Goal: Transaction & Acquisition: Purchase product/service

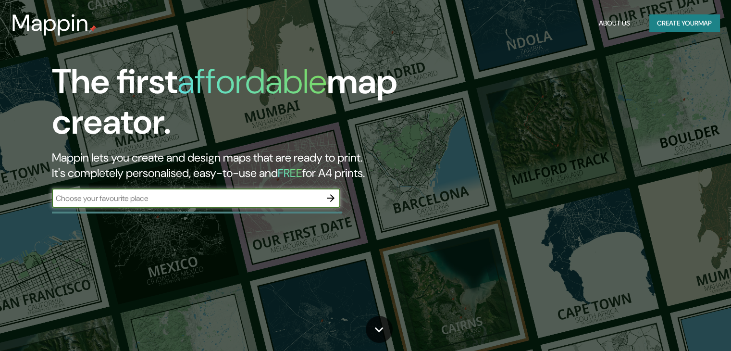
click at [224, 199] on input "text" at bounding box center [186, 198] width 269 height 11
type input "p"
type input "[GEOGRAPHIC_DATA]"
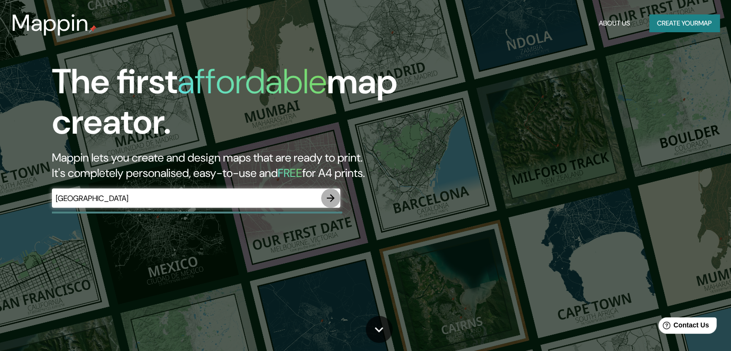
click at [330, 199] on icon "button" at bounding box center [331, 198] width 12 height 12
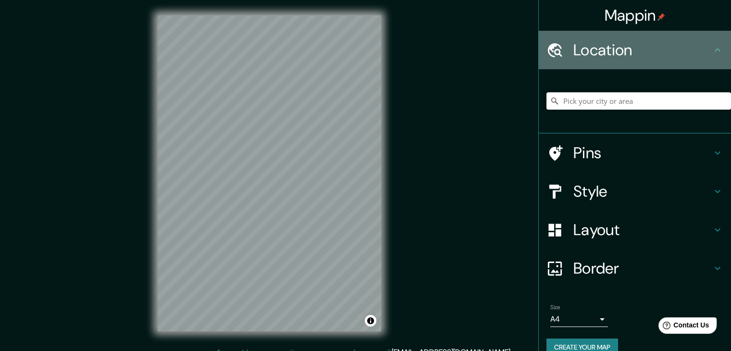
click at [667, 45] on h4 "Location" at bounding box center [642, 49] width 138 height 19
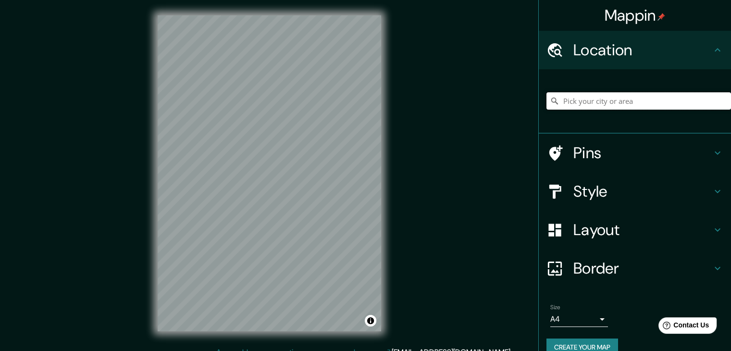
click at [623, 100] on input "Pick your city or area" at bounding box center [638, 100] width 184 height 17
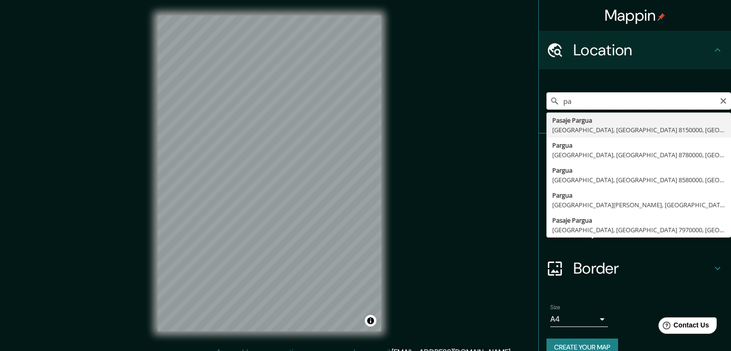
type input "p"
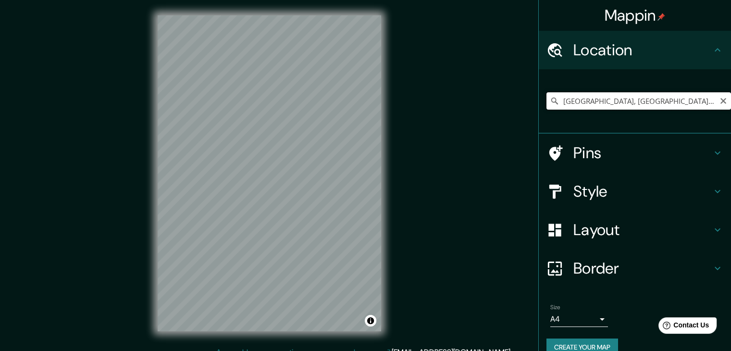
click at [630, 103] on input "[GEOGRAPHIC_DATA], [GEOGRAPHIC_DATA], [GEOGRAPHIC_DATA]" at bounding box center [638, 100] width 184 height 17
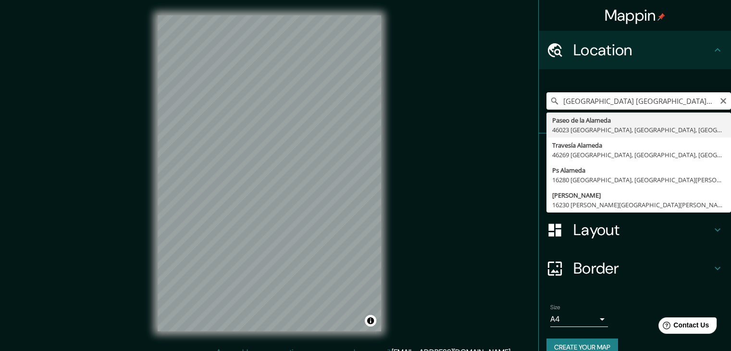
click at [689, 97] on input "[GEOGRAPHIC_DATA] [GEOGRAPHIC_DATA]-[GEOGRAPHIC_DATA], [GEOGRAPHIC_DATA], [GEOG…" at bounding box center [638, 100] width 184 height 17
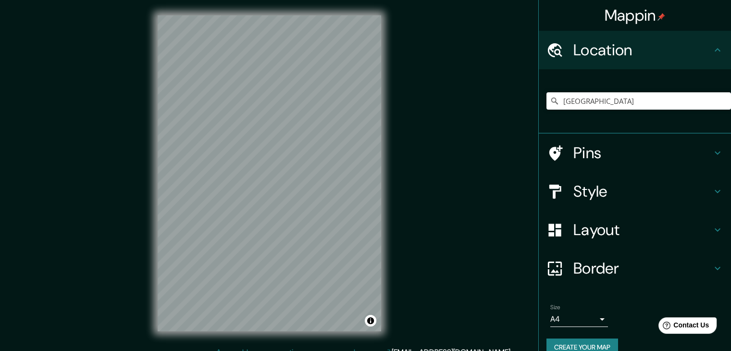
click at [639, 42] on h4 "Location" at bounding box center [642, 49] width 138 height 19
click at [603, 106] on input "[GEOGRAPHIC_DATA]" at bounding box center [638, 100] width 184 height 17
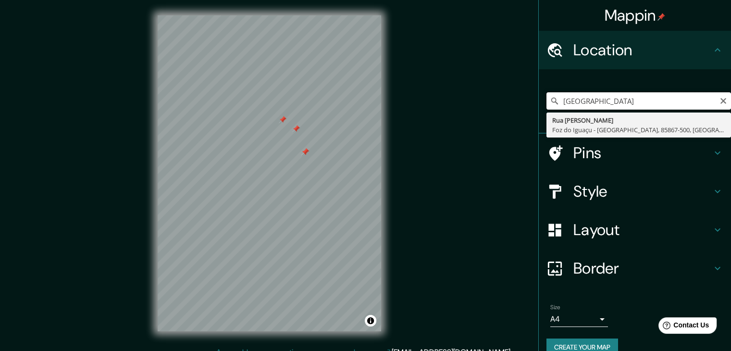
type input "[GEOGRAPHIC_DATA]"
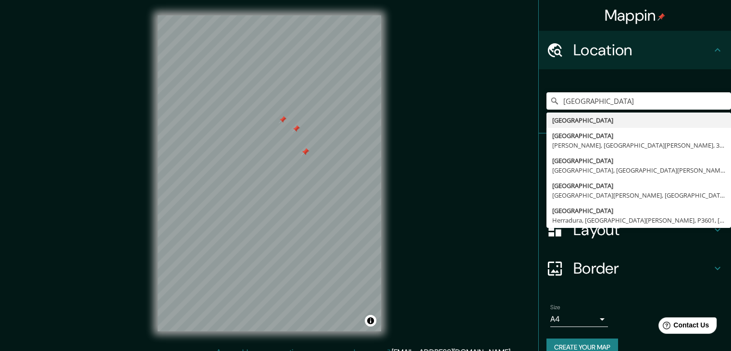
click at [600, 74] on div "[GEOGRAPHIC_DATA] [GEOGRAPHIC_DATA] [GEOGRAPHIC_DATA] [PERSON_NAME], [GEOGRAPHI…" at bounding box center [635, 101] width 192 height 64
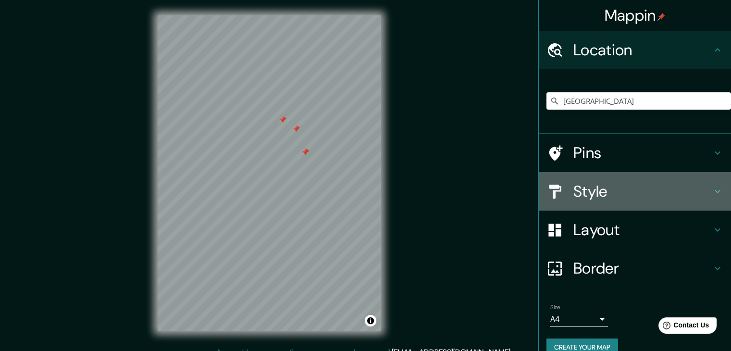
click at [620, 185] on h4 "Style" at bounding box center [642, 191] width 138 height 19
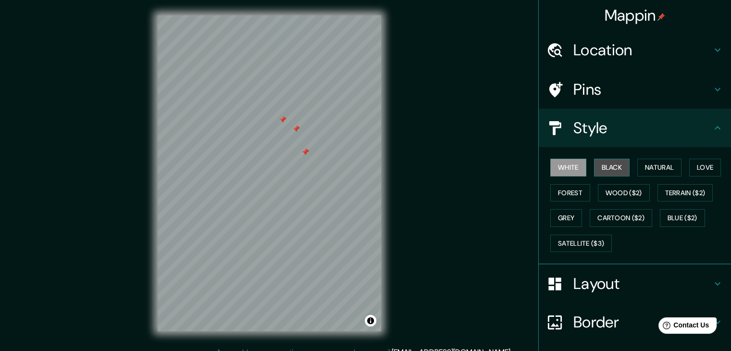
click at [600, 174] on button "Black" at bounding box center [612, 168] width 36 height 18
click at [651, 175] on div "White Black Natural Love Forest Wood ($2) Terrain ($2) Grey Cartoon ($2) Blue (…" at bounding box center [638, 205] width 184 height 101
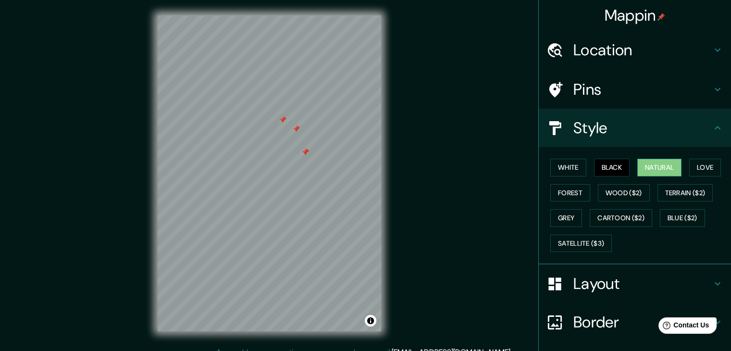
click at [652, 172] on button "Natural" at bounding box center [659, 168] width 44 height 18
click at [704, 168] on button "Love" at bounding box center [705, 168] width 32 height 18
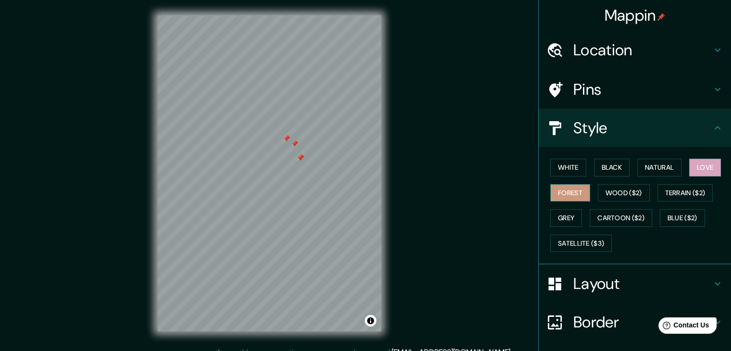
click at [565, 189] on button "Forest" at bounding box center [570, 193] width 40 height 18
click at [565, 166] on button "White" at bounding box center [568, 168] width 36 height 18
click at [702, 166] on button "Love" at bounding box center [705, 168] width 32 height 18
drag, startPoint x: 625, startPoint y: 171, endPoint x: 619, endPoint y: 171, distance: 5.8
click at [621, 171] on div "White Black Natural Love Forest Wood ($2) Terrain ($2) Grey Cartoon ($2) Blue (…" at bounding box center [638, 205] width 184 height 101
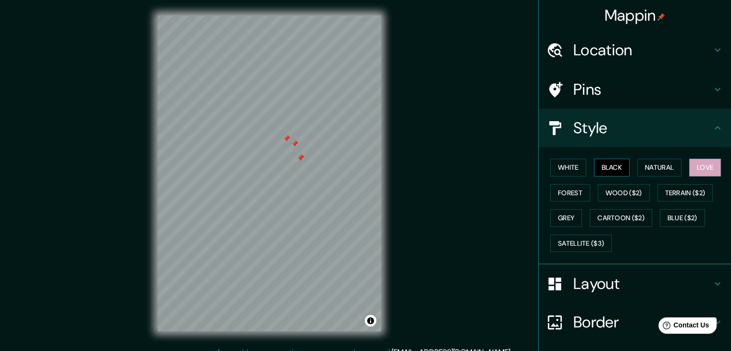
click at [619, 171] on button "Black" at bounding box center [612, 168] width 36 height 18
click at [654, 169] on button "Natural" at bounding box center [659, 168] width 44 height 18
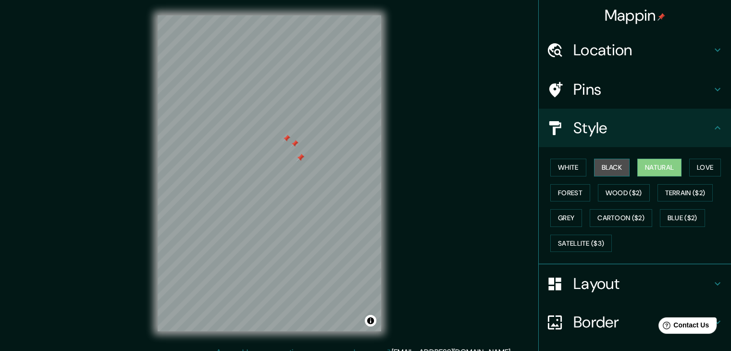
click at [617, 173] on button "Black" at bounding box center [612, 168] width 36 height 18
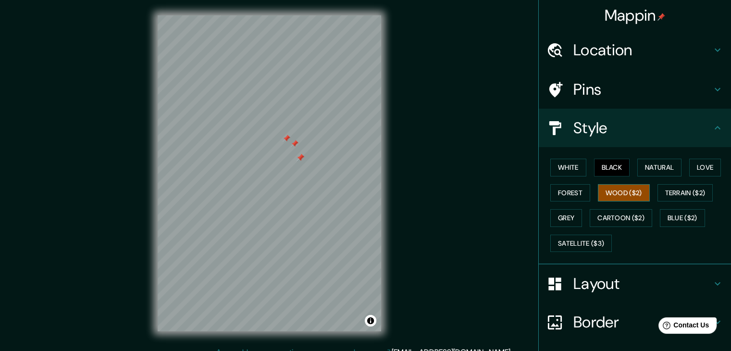
click at [615, 191] on button "Wood ($2)" at bounding box center [624, 193] width 52 height 18
click at [619, 205] on div "White Black Natural Love Forest Wood ($2) Terrain ($2) Grey Cartoon ($2) Blue (…" at bounding box center [638, 205] width 184 height 101
click at [617, 212] on button "Cartoon ($2)" at bounding box center [621, 218] width 62 height 18
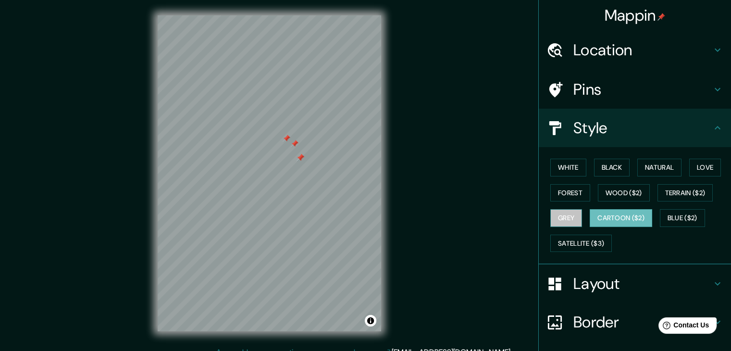
click at [566, 218] on button "Grey" at bounding box center [566, 218] width 32 height 18
click at [660, 221] on button "Blue ($2)" at bounding box center [682, 218] width 45 height 18
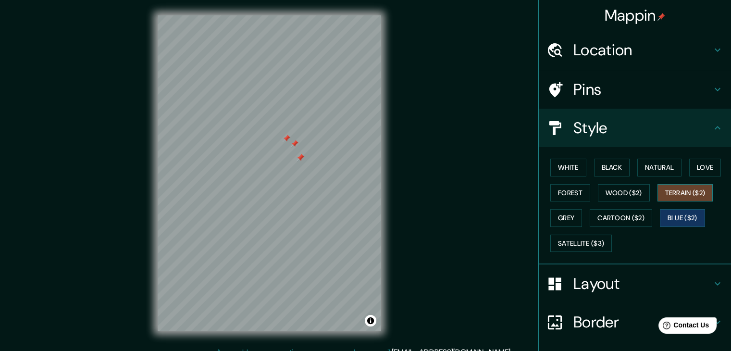
click at [661, 196] on button "Terrain ($2)" at bounding box center [685, 193] width 56 height 18
click at [597, 168] on button "Black" at bounding box center [612, 168] width 36 height 18
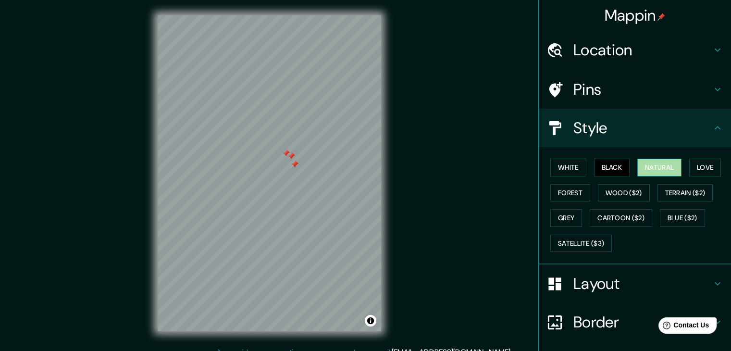
click at [648, 164] on button "Natural" at bounding box center [659, 168] width 44 height 18
click at [650, 83] on h4 "Pins" at bounding box center [642, 89] width 138 height 19
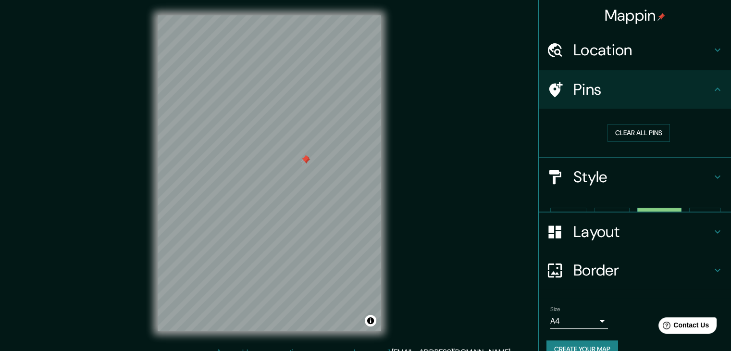
click at [654, 40] on h4 "Location" at bounding box center [642, 49] width 138 height 19
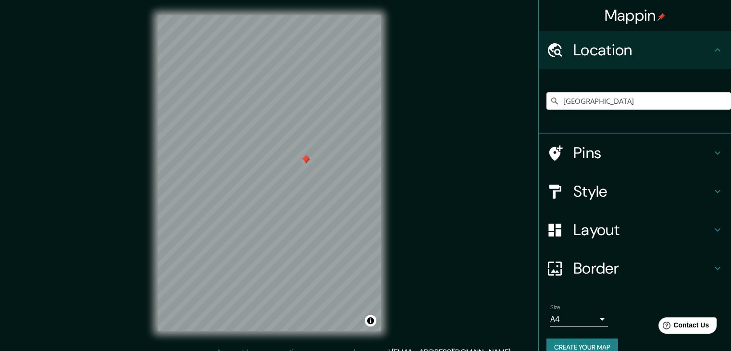
click at [619, 104] on input "[GEOGRAPHIC_DATA]" at bounding box center [638, 100] width 184 height 17
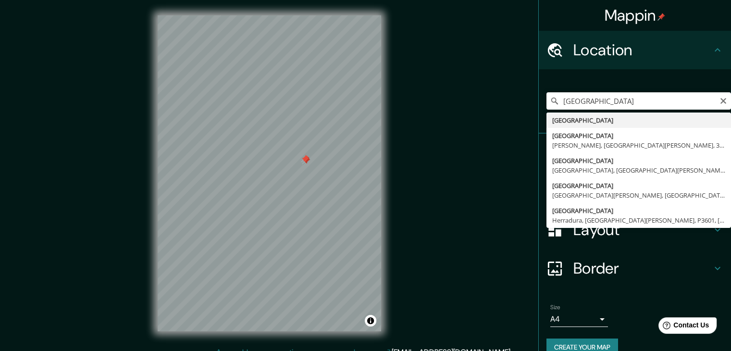
click at [551, 102] on icon at bounding box center [554, 101] width 7 height 7
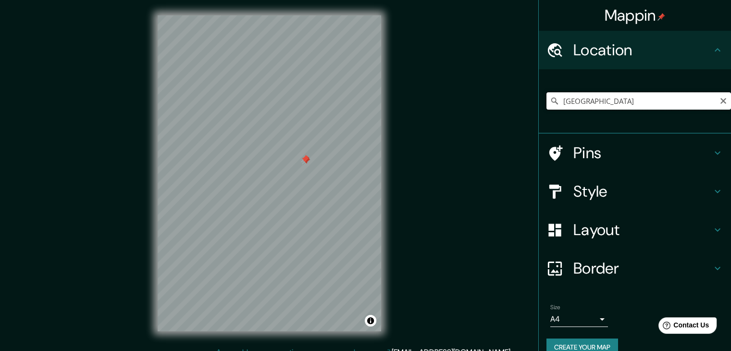
click at [575, 99] on input "[GEOGRAPHIC_DATA]" at bounding box center [638, 100] width 184 height 17
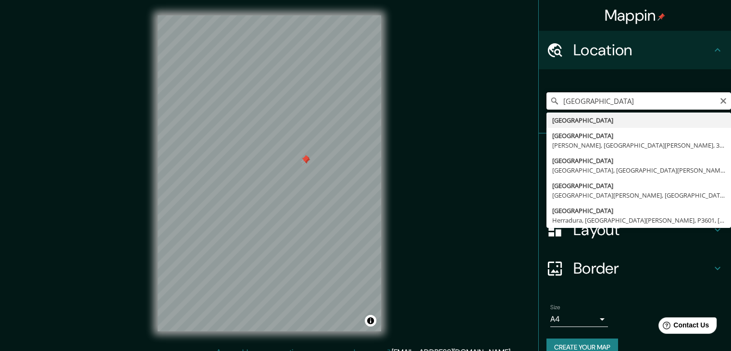
click at [611, 100] on input "[GEOGRAPHIC_DATA]" at bounding box center [638, 100] width 184 height 17
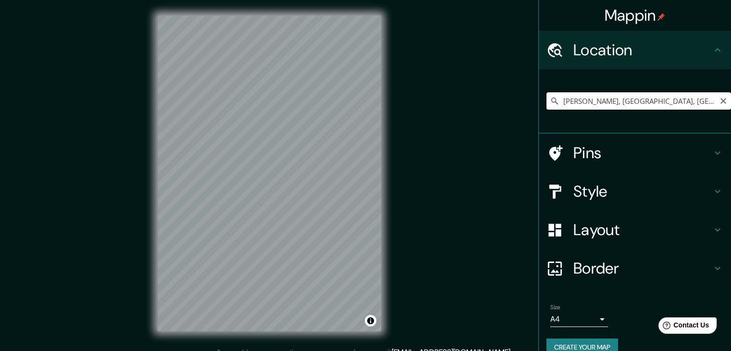
click at [641, 98] on input "[PERSON_NAME], [GEOGRAPHIC_DATA], [GEOGRAPHIC_DATA]" at bounding box center [638, 100] width 184 height 17
drag, startPoint x: 667, startPoint y: 103, endPoint x: 719, endPoint y: 112, distance: 52.6
click at [730, 110] on html "Mappin Location [PERSON_NAME], [GEOGRAPHIC_DATA], [GEOGRAPHIC_DATA] Pins Style …" at bounding box center [365, 175] width 731 height 351
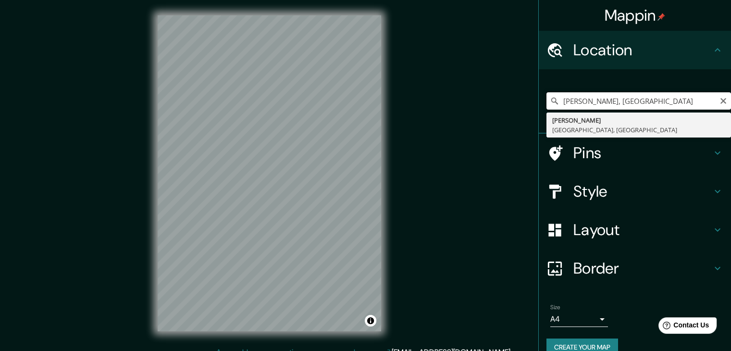
scroll to position [0, 0]
type input "M"
type input "[PERSON_NAME], [GEOGRAPHIC_DATA], [GEOGRAPHIC_DATA]"
